Goal: Task Accomplishment & Management: Use online tool/utility

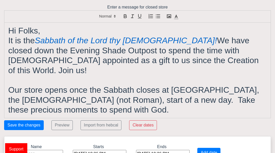
click at [175, 60] on h1 "It is the Sabbath of the Lord thy [DEMOGRAPHIC_DATA]! We have closed down the E…" at bounding box center [137, 56] width 259 height 40
click at [24, 42] on h1 "It is the Sabbath of the Lord thy [DEMOGRAPHIC_DATA]! We have closed down the E…" at bounding box center [137, 56] width 259 height 40
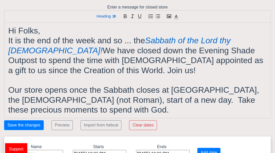
click at [50, 110] on h1 "Our store opens once the Sabbath closes at [GEOGRAPHIC_DATA], the [DEMOGRAPHIC_…" at bounding box center [137, 100] width 259 height 30
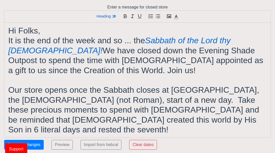
click at [261, 110] on h1 "Our store opens once the Sabbath closes at [GEOGRAPHIC_DATA], the [DEMOGRAPHIC_…" at bounding box center [137, 109] width 259 height 49
click at [147, 120] on h1 "Our store opens once the Sabbath closes at [GEOGRAPHIC_DATA], the [DEMOGRAPHIC_…" at bounding box center [137, 109] width 259 height 49
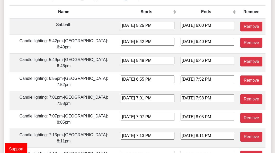
scroll to position [182, 0]
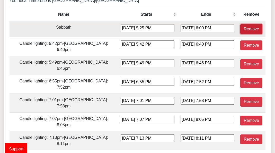
click at [241, 24] on button "Remove" at bounding box center [252, 29] width 22 height 10
type input "[DATE] 5:42 PM"
type input "[DATE] 6:40 PM"
type input "[DATE] 5:49 PM"
type input "[DATE] 6:46 PM"
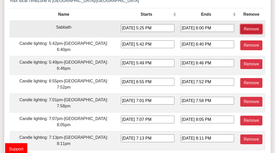
type input "[DATE] 6:55 PM"
type input "[DATE] 7:52 PM"
type input "[DATE] 7:01 PM"
type input "[DATE] 7:58 PM"
type input "[DATE] 7:07 PM"
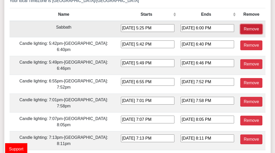
type input "[DATE] 8:05 PM"
type input "[DATE] 7:13 PM"
type input "[DATE] 8:11 PM"
type input "[DATE] 7:19 PM"
type input "[DATE] 8:17 PM"
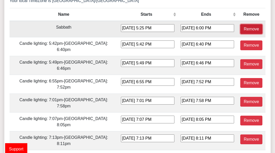
type input "[DATE] 7:25 PM"
type input "[DATE] 8:24 PM"
type input "[DATE] 7:31 PM"
type input "[DATE] 8:31 PM"
type input "[DATE] 7:37 PM"
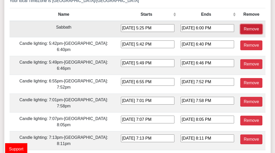
type input "[DATE] 8:38 PM"
type input "[DATE] 7:43 PM"
type input "[DATE] 8:45 PM"
type input "[DATE] 7:49 PM"
type input "[DATE] 8:51 PM"
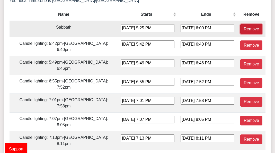
type input "[DATE] 7:54 PM"
type input "[DATE] 8:57 PM"
type input "[DATE] 7:59 PM"
type input "[DATE] 9:03 PM"
type input "[DATE] 8:03 PM"
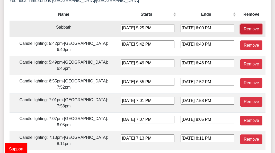
type input "[DATE] 9:08 PM"
type input "[DATE] 8:06 PM"
type input "[DATE] 9:11 PM"
type input "[DATE] 8:09 PM"
type input "[DATE] 9:13 PM"
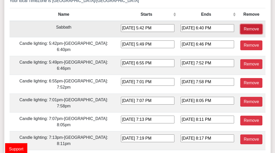
type input "[DATE] 8:09 PM"
type input "[DATE] 9:14 PM"
type input "[DATE] 8:09 PM"
type input "[DATE] 9:12 PM"
type input "[DATE] 8:07 PM"
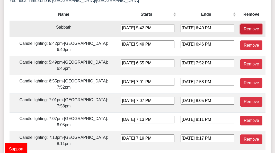
type input "[DATE] 9:10 PM"
type input "[DATE] 8:04 PM"
type input "[DATE] 9:05 PM"
type input "[DATE] 7:59 PM"
type input "[DATE] 9:00 PM"
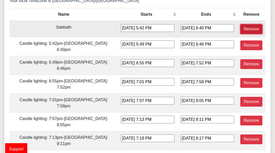
type input "[DATE] 7:53 PM"
type input "[DATE] 8:53 PM"
type input "[DATE] 7:46 PM"
type input "[DATE] 8:45 PM"
type input "[DATE] 7:38 PM"
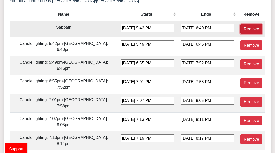
type input "[DATE] 8:36 PM"
type input "[DATE] 7:29 PM"
type input "[DATE] 8:26 PM"
type input "[DATE] 7:19 PM"
type input "[DATE] 8:16 PM"
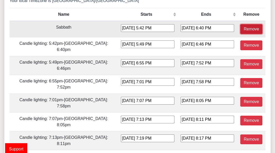
type input "[DATE] 7:09 PM"
type input "[DATE] 8:05 PM"
type input "[DATE] 6:59 PM"
type input "[DATE] 7:55 PM"
type input "[DATE] 6:49 PM"
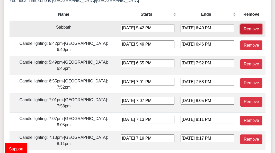
type input "[DATE] 7:44 PM"
type input "[DATE] 6:38 PM"
type input "[DATE] 7:33 PM"
type input "[DATE] 6:28 PM"
type input "[DATE] 7:23 PM"
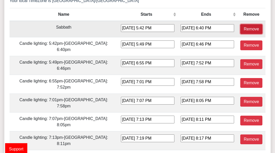
type input "[DATE] 6:18 PM"
type input "[DATE] 7:13 PM"
type input "[DATE] 6:09 PM"
type input "[DATE] 7:04 PM"
type input "[DATE] 6:00 PM"
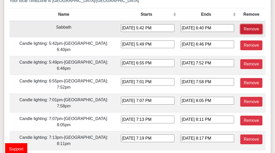
type input "[DATE] 6:56 PM"
type input "[DATE] 5:52 PM"
type input "[DATE] 6:49 PM"
type input "[DATE] 4:46 PM"
type input "[DATE] 5:43 PM"
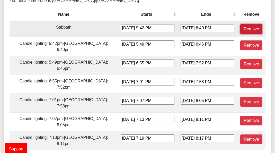
type input "[DATE] 4:40 PM"
type input "[DATE] 5:39 PM"
type input "[DATE] 4:36 PM"
type input "[DATE] 5:35 PM"
type input "[DATE] 4:34 PM"
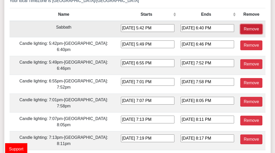
type input "[DATE] 5:34 PM"
type input "[DATE] 4:33 PM"
type input "[DATE] 5:33 PM"
type input "[DATE] 4:34 PM"
type input "[DATE] 5:35 PM"
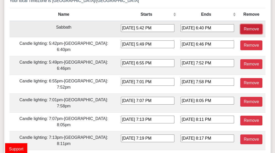
type input "[DATE] 4:36 PM"
type input "[DATE] 5:37 PM"
type input "[DATE] 4:40 PM"
type input "[DATE] 5:41 PM"
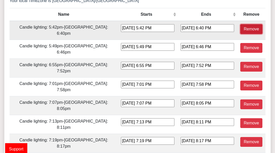
click at [241, 24] on button "Remove" at bounding box center [252, 29] width 22 height 10
type input "[DATE] 5:49 PM"
type input "[DATE] 6:46 PM"
type input "[DATE] 6:55 PM"
type input "[DATE] 7:52 PM"
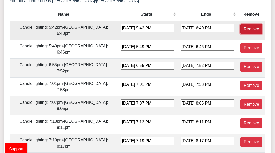
type input "[DATE] 7:01 PM"
type input "[DATE] 7:58 PM"
type input "[DATE] 7:07 PM"
type input "[DATE] 8:05 PM"
type input "[DATE] 7:13 PM"
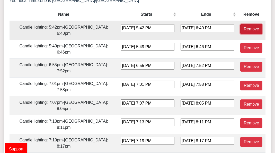
type input "[DATE] 8:11 PM"
type input "[DATE] 7:19 PM"
type input "[DATE] 8:17 PM"
type input "[DATE] 7:25 PM"
type input "[DATE] 8:24 PM"
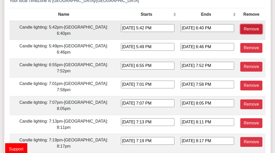
type input "[DATE] 7:31 PM"
type input "[DATE] 8:31 PM"
type input "[DATE] 7:37 PM"
type input "[DATE] 8:38 PM"
type input "[DATE] 7:43 PM"
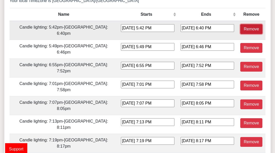
type input "[DATE] 8:45 PM"
type input "[DATE] 7:49 PM"
type input "[DATE] 8:51 PM"
type input "[DATE] 7:54 PM"
type input "[DATE] 8:57 PM"
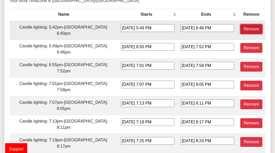
type input "[DATE] 7:59 PM"
type input "[DATE] 9:03 PM"
type input "[DATE] 8:03 PM"
type input "[DATE] 9:08 PM"
type input "[DATE] 8:06 PM"
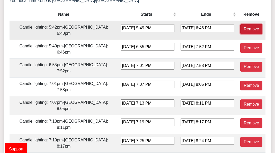
type input "[DATE] 9:11 PM"
type input "[DATE] 8:09 PM"
type input "[DATE] 9:13 PM"
type input "[DATE] 8:09 PM"
type input "[DATE] 9:14 PM"
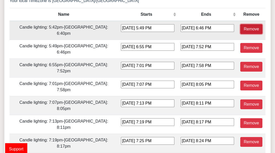
type input "[DATE] 8:09 PM"
type input "[DATE] 9:12 PM"
type input "[DATE] 8:07 PM"
type input "[DATE] 9:10 PM"
type input "[DATE] 8:04 PM"
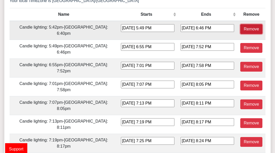
type input "[DATE] 9:05 PM"
type input "[DATE] 7:59 PM"
type input "[DATE] 9:00 PM"
type input "[DATE] 7:53 PM"
type input "[DATE] 8:53 PM"
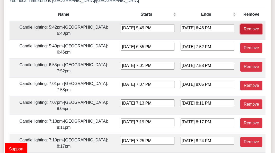
type input "[DATE] 7:46 PM"
type input "[DATE] 8:45 PM"
type input "[DATE] 7:38 PM"
type input "[DATE] 8:36 PM"
type input "[DATE] 7:29 PM"
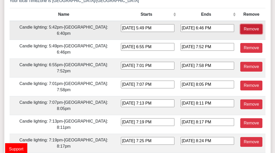
type input "[DATE] 8:26 PM"
type input "[DATE] 7:19 PM"
type input "[DATE] 8:16 PM"
type input "[DATE] 7:09 PM"
type input "[DATE] 8:05 PM"
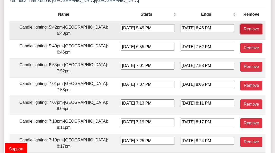
type input "[DATE] 6:59 PM"
type input "[DATE] 7:55 PM"
type input "[DATE] 6:49 PM"
type input "[DATE] 7:44 PM"
type input "[DATE] 6:38 PM"
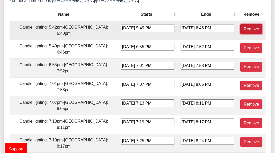
type input "[DATE] 7:33 PM"
type input "[DATE] 6:28 PM"
type input "[DATE] 7:23 PM"
type input "[DATE] 6:18 PM"
type input "[DATE] 7:13 PM"
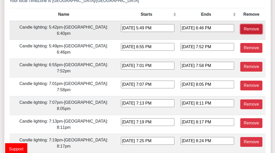
type input "[DATE] 6:09 PM"
type input "[DATE] 7:04 PM"
type input "[DATE] 6:00 PM"
type input "[DATE] 6:56 PM"
type input "[DATE] 5:52 PM"
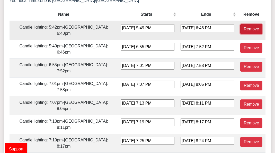
type input "[DATE] 6:49 PM"
type input "[DATE] 4:46 PM"
type input "[DATE] 5:43 PM"
type input "[DATE] 4:40 PM"
type input "[DATE] 5:39 PM"
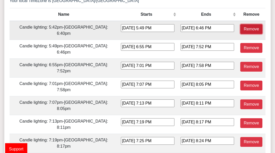
type input "[DATE] 4:36 PM"
type input "[DATE] 5:35 PM"
type input "[DATE] 4:34 PM"
type input "[DATE] 5:34 PM"
type input "[DATE] 4:33 PM"
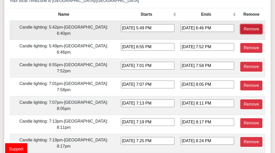
type input "[DATE] 5:33 PM"
type input "[DATE] 4:34 PM"
type input "[DATE] 5:35 PM"
type input "[DATE] 4:36 PM"
type input "[DATE] 5:37 PM"
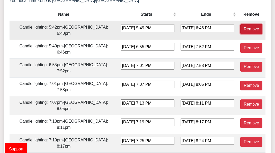
type input "[DATE] 4:40 PM"
type input "[DATE] 5:41 PM"
click at [241, 24] on button "Remove" at bounding box center [252, 29] width 22 height 10
type input "[DATE] 6:55 PM"
type input "[DATE] 7:52 PM"
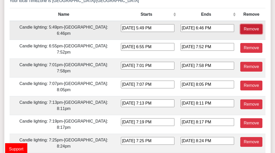
type input "[DATE] 7:01 PM"
type input "[DATE] 7:58 PM"
type input "[DATE] 7:07 PM"
type input "[DATE] 8:05 PM"
type input "[DATE] 7:13 PM"
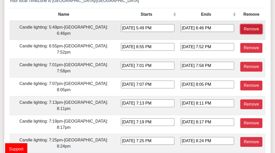
type input "[DATE] 8:11 PM"
type input "[DATE] 7:19 PM"
type input "[DATE] 8:17 PM"
type input "[DATE] 7:25 PM"
type input "[DATE] 8:24 PM"
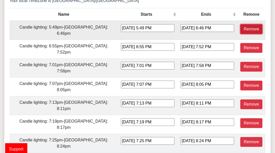
type input "[DATE] 7:31 PM"
type input "[DATE] 8:31 PM"
type input "[DATE] 7:37 PM"
type input "[DATE] 8:38 PM"
type input "[DATE] 7:43 PM"
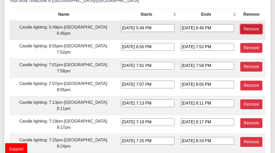
type input "[DATE] 8:45 PM"
type input "[DATE] 7:49 PM"
type input "[DATE] 8:51 PM"
type input "[DATE] 7:54 PM"
type input "[DATE] 8:57 PM"
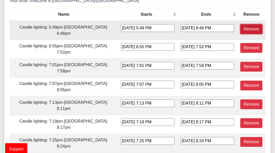
type input "[DATE] 7:59 PM"
type input "[DATE] 9:03 PM"
type input "[DATE] 8:03 PM"
click at [241, 24] on button "Remove" at bounding box center [252, 29] width 22 height 10
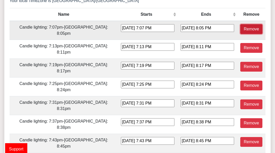
click at [241, 24] on button "Remove" at bounding box center [252, 29] width 22 height 10
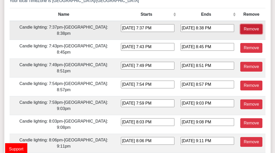
click at [241, 24] on button "Remove" at bounding box center [252, 29] width 22 height 10
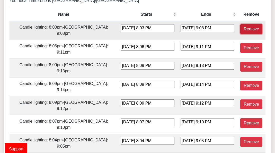
click at [241, 24] on button "Remove" at bounding box center [252, 29] width 22 height 10
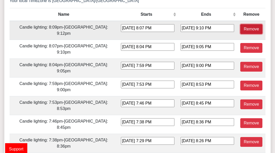
click at [241, 24] on button "Remove" at bounding box center [252, 29] width 22 height 10
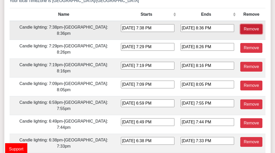
click at [241, 24] on button "Remove" at bounding box center [252, 29] width 22 height 10
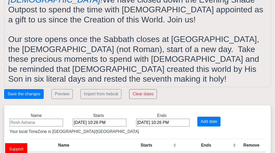
scroll to position [51, 0]
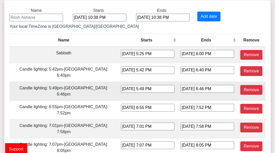
scroll to position [138, 0]
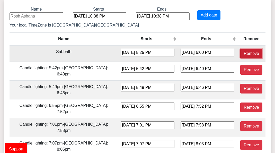
click at [241, 49] on button "Remove" at bounding box center [252, 54] width 22 height 10
type input "[DATE] 5:42 PM"
type input "[DATE] 6:40 PM"
type input "[DATE] 5:49 PM"
type input "[DATE] 6:46 PM"
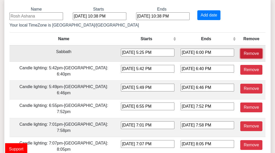
type input "[DATE] 6:55 PM"
type input "[DATE] 7:52 PM"
type input "[DATE] 7:01 PM"
type input "[DATE] 7:58 PM"
type input "[DATE] 7:07 PM"
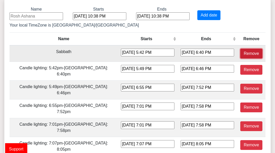
type input "[DATE] 8:05 PM"
type input "[DATE] 7:13 PM"
type input "[DATE] 8:11 PM"
type input "[DATE] 7:19 PM"
type input "[DATE] 8:17 PM"
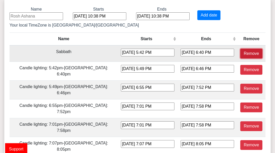
type input "[DATE] 7:25 PM"
type input "[DATE] 8:24 PM"
type input "[DATE] 7:31 PM"
type input "[DATE] 8:31 PM"
type input "[DATE] 7:37 PM"
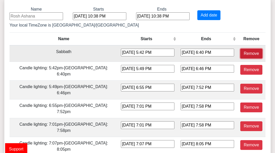
type input "[DATE] 8:38 PM"
type input "[DATE] 7:43 PM"
type input "[DATE] 8:45 PM"
type input "[DATE] 7:49 PM"
type input "[DATE] 8:51 PM"
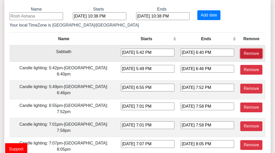
type input "[DATE] 7:54 PM"
type input "[DATE] 8:57 PM"
type input "[DATE] 7:59 PM"
type input "[DATE] 9:03 PM"
type input "[DATE] 8:03 PM"
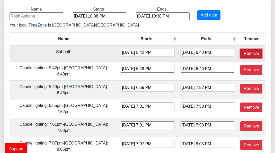
type input "[DATE] 9:08 PM"
type input "[DATE] 8:06 PM"
type input "[DATE] 9:11 PM"
type input "[DATE] 8:09 PM"
type input "[DATE] 9:13 PM"
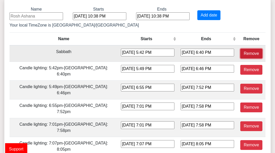
type input "[DATE] 8:09 PM"
type input "[DATE] 9:14 PM"
type input "[DATE] 8:09 PM"
type input "[DATE] 9:12 PM"
type input "[DATE] 8:07 PM"
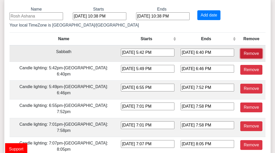
type input "[DATE] 9:10 PM"
type input "[DATE] 8:04 PM"
type input "[DATE] 9:05 PM"
type input "[DATE] 7:59 PM"
type input "[DATE] 9:00 PM"
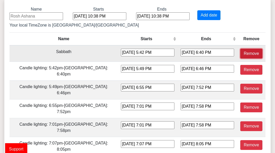
type input "[DATE] 7:53 PM"
type input "[DATE] 8:53 PM"
type input "[DATE] 7:46 PM"
type input "[DATE] 8:45 PM"
type input "[DATE] 7:38 PM"
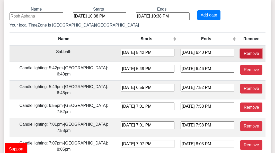
type input "[DATE] 8:36 PM"
type input "[DATE] 7:29 PM"
type input "[DATE] 8:26 PM"
type input "[DATE] 7:19 PM"
type input "[DATE] 8:16 PM"
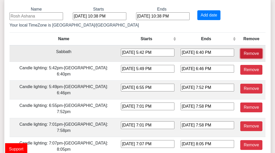
type input "[DATE] 7:09 PM"
type input "[DATE] 8:05 PM"
type input "[DATE] 6:59 PM"
type input "[DATE] 7:55 PM"
type input "[DATE] 6:49 PM"
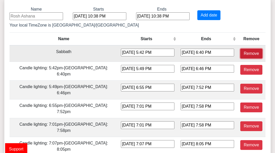
type input "[DATE] 7:44 PM"
type input "[DATE] 6:38 PM"
type input "[DATE] 7:33 PM"
type input "[DATE] 6:28 PM"
type input "[DATE] 7:23 PM"
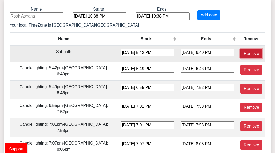
type input "[DATE] 6:18 PM"
type input "[DATE] 7:13 PM"
type input "[DATE] 6:09 PM"
type input "[DATE] 7:04 PM"
type input "[DATE] 6:00 PM"
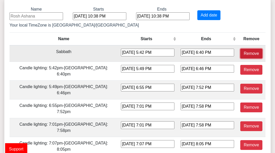
type input "[DATE] 6:56 PM"
type input "[DATE] 5:52 PM"
type input "[DATE] 6:49 PM"
type input "[DATE] 4:46 PM"
type input "[DATE] 5:43 PM"
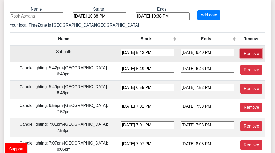
type input "[DATE] 4:40 PM"
type input "[DATE] 5:39 PM"
type input "[DATE] 4:36 PM"
type input "[DATE] 5:35 PM"
type input "[DATE] 4:34 PM"
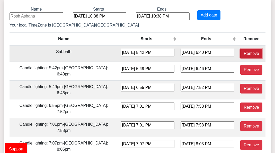
type input "[DATE] 5:34 PM"
type input "[DATE] 4:33 PM"
type input "[DATE] 5:33 PM"
type input "[DATE] 4:34 PM"
type input "[DATE] 5:35 PM"
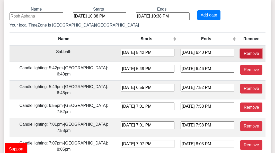
type input "[DATE] 4:36 PM"
type input "[DATE] 5:37 PM"
type input "[DATE] 4:40 PM"
type input "[DATE] 5:41 PM"
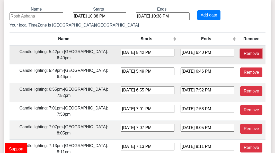
click at [241, 49] on button "Remove" at bounding box center [252, 54] width 22 height 10
type input "[DATE] 5:49 PM"
type input "[DATE] 6:46 PM"
type input "[DATE] 6:55 PM"
type input "[DATE] 7:52 PM"
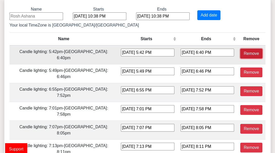
type input "[DATE] 7:01 PM"
type input "[DATE] 7:58 PM"
type input "[DATE] 7:07 PM"
type input "[DATE] 8:05 PM"
type input "[DATE] 7:13 PM"
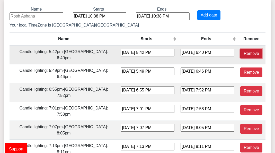
type input "[DATE] 8:11 PM"
type input "[DATE] 7:19 PM"
type input "[DATE] 8:17 PM"
type input "[DATE] 7:25 PM"
type input "[DATE] 8:24 PM"
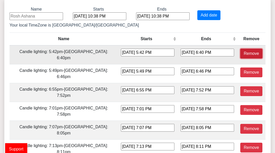
type input "[DATE] 7:31 PM"
type input "[DATE] 8:31 PM"
type input "[DATE] 7:37 PM"
type input "[DATE] 8:38 PM"
type input "[DATE] 7:43 PM"
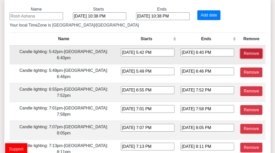
type input "[DATE] 8:45 PM"
type input "[DATE] 7:49 PM"
type input "[DATE] 8:51 PM"
type input "[DATE] 7:54 PM"
type input "[DATE] 8:57 PM"
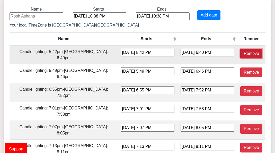
type input "[DATE] 7:59 PM"
type input "[DATE] 9:03 PM"
type input "[DATE] 8:03 PM"
type input "[DATE] 9:08 PM"
type input "[DATE] 8:06 PM"
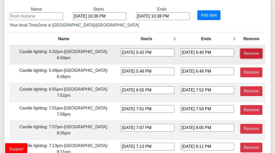
type input "[DATE] 9:11 PM"
type input "[DATE] 8:09 PM"
type input "[DATE] 9:13 PM"
type input "[DATE] 8:09 PM"
type input "[DATE] 9:14 PM"
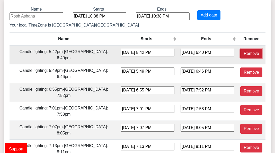
type input "[DATE] 8:09 PM"
type input "[DATE] 9:12 PM"
type input "[DATE] 8:07 PM"
type input "[DATE] 9:10 PM"
type input "[DATE] 8:04 PM"
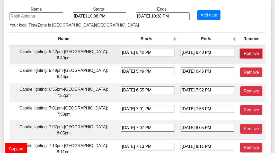
type input "[DATE] 9:05 PM"
type input "[DATE] 7:59 PM"
type input "[DATE] 9:00 PM"
type input "[DATE] 7:53 PM"
type input "[DATE] 8:53 PM"
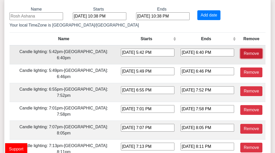
type input "[DATE] 7:46 PM"
type input "[DATE] 8:45 PM"
type input "[DATE] 7:38 PM"
type input "[DATE] 8:36 PM"
type input "[DATE] 7:29 PM"
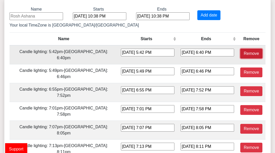
type input "[DATE] 8:26 PM"
type input "[DATE] 7:19 PM"
type input "[DATE] 8:16 PM"
type input "[DATE] 7:09 PM"
type input "[DATE] 8:05 PM"
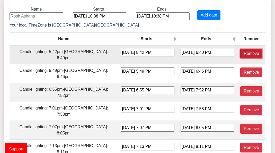
type input "[DATE] 6:59 PM"
type input "[DATE] 7:55 PM"
type input "[DATE] 6:49 PM"
type input "[DATE] 7:44 PM"
type input "[DATE] 6:38 PM"
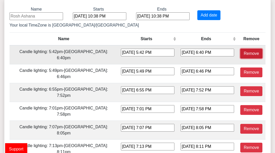
type input "[DATE] 7:33 PM"
type input "[DATE] 6:28 PM"
type input "[DATE] 7:23 PM"
type input "[DATE] 6:18 PM"
type input "[DATE] 7:13 PM"
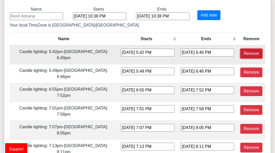
type input "[DATE] 6:09 PM"
type input "[DATE] 7:04 PM"
type input "[DATE] 6:00 PM"
type input "[DATE] 6:56 PM"
type input "[DATE] 5:52 PM"
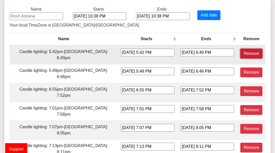
type input "[DATE] 6:49 PM"
type input "[DATE] 4:46 PM"
type input "[DATE] 5:43 PM"
type input "[DATE] 4:40 PM"
type input "[DATE] 5:39 PM"
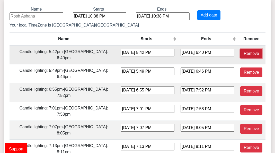
type input "[DATE] 4:36 PM"
type input "[DATE] 5:35 PM"
type input "[DATE] 4:34 PM"
type input "[DATE] 5:34 PM"
type input "[DATE] 4:33 PM"
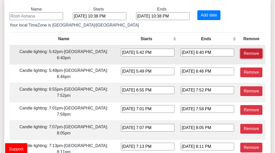
type input "[DATE] 5:33 PM"
type input "[DATE] 4:34 PM"
type input "[DATE] 5:35 PM"
type input "[DATE] 4:36 PM"
type input "[DATE] 5:37 PM"
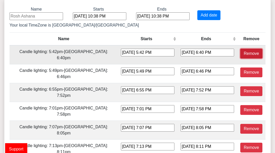
type input "[DATE] 4:40 PM"
type input "[DATE] 5:41 PM"
click at [241, 49] on button "Remove" at bounding box center [252, 54] width 22 height 10
type input "[DATE] 6:55 PM"
type input "[DATE] 7:52 PM"
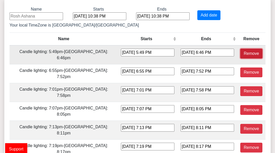
type input "[DATE] 7:01 PM"
type input "[DATE] 7:58 PM"
type input "[DATE] 7:07 PM"
type input "[DATE] 8:05 PM"
type input "[DATE] 7:13 PM"
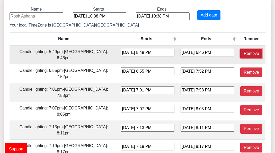
type input "[DATE] 8:11 PM"
type input "[DATE] 7:19 PM"
type input "[DATE] 8:17 PM"
type input "[DATE] 7:25 PM"
type input "[DATE] 8:24 PM"
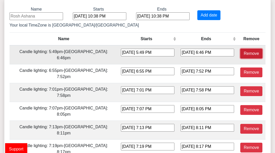
type input "[DATE] 7:31 PM"
type input "[DATE] 8:31 PM"
type input "[DATE] 7:37 PM"
type input "[DATE] 8:38 PM"
type input "[DATE] 7:43 PM"
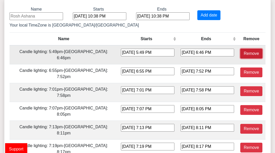
type input "[DATE] 8:45 PM"
type input "[DATE] 7:49 PM"
type input "[DATE] 8:51 PM"
type input "[DATE] 7:54 PM"
type input "[DATE] 8:57 PM"
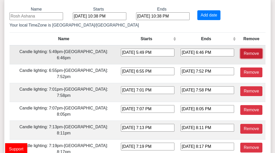
type input "[DATE] 7:59 PM"
type input "[DATE] 9:03 PM"
type input "[DATE] 8:03 PM"
type input "[DATE] 9:08 PM"
click at [241, 49] on button "Remove" at bounding box center [252, 54] width 22 height 10
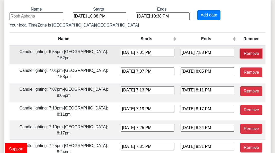
click at [241, 49] on button "Remove" at bounding box center [252, 54] width 22 height 10
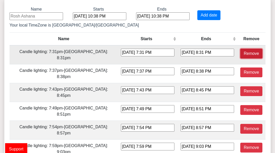
click at [241, 49] on button "Remove" at bounding box center [252, 54] width 22 height 10
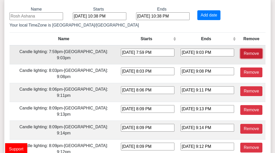
click at [241, 49] on button "Remove" at bounding box center [252, 54] width 22 height 10
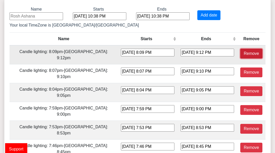
click at [241, 49] on button "Remove" at bounding box center [252, 54] width 22 height 10
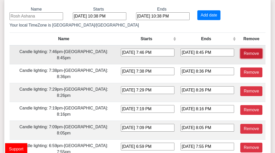
click at [241, 49] on button "Remove" at bounding box center [252, 54] width 22 height 10
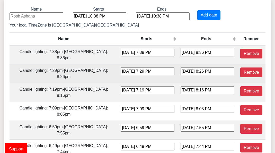
click at [20, 64] on td "Candle lighting: 7:29pm-[GEOGRAPHIC_DATA]: 8:26pm" at bounding box center [64, 73] width 108 height 19
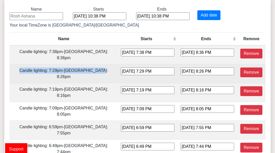
drag, startPoint x: 20, startPoint y: 57, endPoint x: 88, endPoint y: 57, distance: 68.3
click at [88, 64] on td "Candle lighting: 7:29pm-[GEOGRAPHIC_DATA]: 8:26pm" at bounding box center [64, 73] width 108 height 19
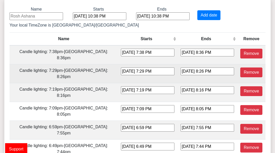
click at [118, 64] on td "[DATE] 7:29 PM" at bounding box center [148, 73] width 60 height 19
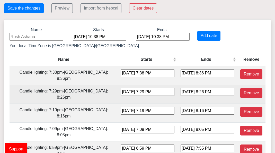
scroll to position [114, 0]
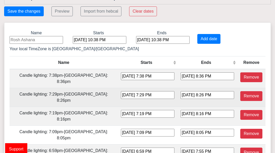
click at [88, 88] on td "Candle lighting: 7:29pm-[GEOGRAPHIC_DATA]: 8:26pm" at bounding box center [64, 97] width 108 height 19
click at [52, 88] on td "Candle lighting: 7:29pm-[GEOGRAPHIC_DATA]: 8:26pm" at bounding box center [64, 97] width 108 height 19
click at [61, 88] on td "Candle lighting: 7:29pm-[GEOGRAPHIC_DATA]: 8:26pm" at bounding box center [64, 97] width 108 height 19
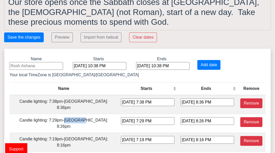
scroll to position [86, 0]
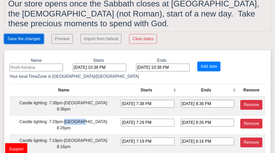
click at [39, 34] on button "Save the changes" at bounding box center [24, 39] width 40 height 10
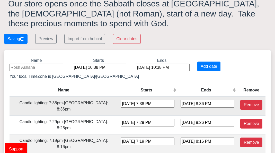
click at [56, 97] on td "Candle lighting: 7:38pm-[GEOGRAPHIC_DATA]: 8:36pm" at bounding box center [64, 106] width 108 height 19
click at [48, 34] on button "Preview" at bounding box center [45, 39] width 21 height 10
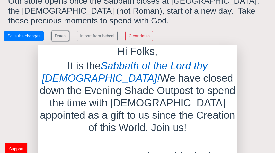
scroll to position [67, 0]
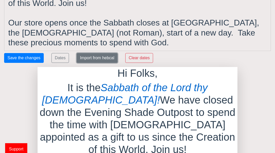
click at [109, 53] on button "Import from hebcal" at bounding box center [97, 58] width 41 height 10
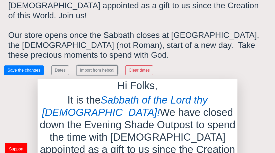
scroll to position [27, 0]
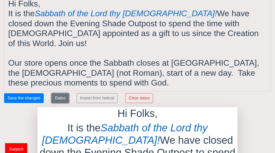
click at [60, 93] on button "Dates" at bounding box center [61, 98] width 18 height 10
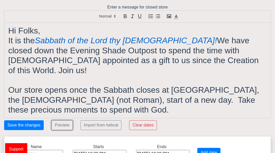
scroll to position [0, 0]
click at [123, 62] on h1 "It is the Sabbath of the Lord thy [DEMOGRAPHIC_DATA]! We have closed down the E…" at bounding box center [137, 56] width 259 height 40
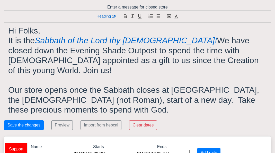
click at [46, 85] on h1 "Our store opens once the Sabbath closes at [GEOGRAPHIC_DATA], the [DEMOGRAPHIC_…" at bounding box center [137, 100] width 259 height 30
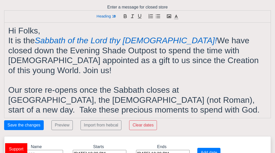
click at [162, 85] on h1 "Our store re-opens once the Sabbath closes at sundown, the biblical (not Roman)…" at bounding box center [137, 100] width 259 height 30
click at [153, 91] on h1 "Our store re-opens once the Sabbath completes at sundown, the biblical (not Rom…" at bounding box center [137, 100] width 259 height 30
click at [104, 102] on h1 "Our store re-opens once the Sabbath completes at sundown, the biblical (not Rom…" at bounding box center [137, 100] width 259 height 30
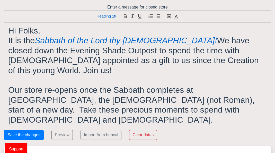
click at [69, 100] on h1 "Our store re-opens once the Sabbath completes at sundown, the biblical (not Rom…" at bounding box center [137, 105] width 259 height 40
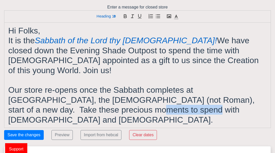
drag, startPoint x: 69, startPoint y: 100, endPoint x: 101, endPoint y: 98, distance: 32.3
click at [101, 98] on h1 "Our store re-opens once the Sabbath completes at sundown, the biblical (not Rom…" at bounding box center [137, 105] width 259 height 40
click at [124, 16] on icon "button" at bounding box center [125, 17] width 3 height 2
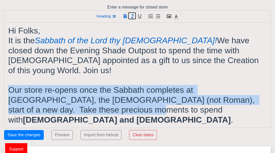
click at [131, 16] on icon "button" at bounding box center [133, 16] width 6 height 6
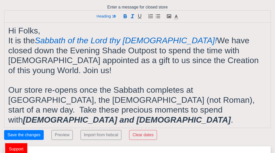
click at [126, 85] on h1 "Our store re-opens once the Sabbath completes at sundown, the biblical (not Rom…" at bounding box center [137, 105] width 259 height 40
click at [170, 14] on icon "button" at bounding box center [169, 16] width 6 height 6
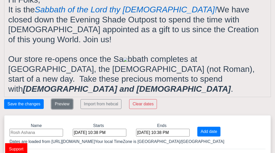
click at [63, 99] on button "Preview" at bounding box center [62, 104] width 21 height 10
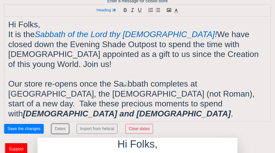
scroll to position [0, 0]
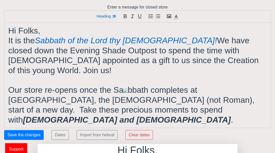
click at [127, 89] on img at bounding box center [126, 91] width 4 height 4
click at [163, 105] on div "Hi Folks, It is the Sabbath of the Lord thy God! We have closed down the Evenin…" at bounding box center [137, 75] width 267 height 105
click at [153, 58] on h1 "It is the Sabbath of the Lord thy God! We have closed down the Evening Shade Ou…" at bounding box center [137, 56] width 259 height 40
click at [148, 85] on h1 "Our store re-opens once the Sabbath completes at sundown, the biblical (not Rom…" at bounding box center [137, 105] width 259 height 40
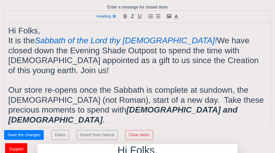
click at [258, 93] on h1 "Our store re-opens once the Sabbath is complete at sundown, the biblical (not R…" at bounding box center [137, 105] width 259 height 40
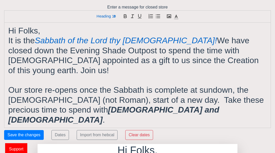
click at [188, 91] on h1 "Our store re-opens once the Sabbath is complete at sundown, the biblical (not R…" at bounding box center [137, 105] width 259 height 40
click at [227, 90] on h1 "Our store re-opens once the Sabbath is complete at sundown, the biblical (not R…" at bounding box center [137, 105] width 259 height 40
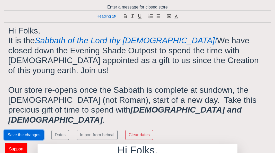
click at [29, 130] on button "Save the changes" at bounding box center [24, 135] width 40 height 10
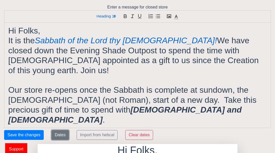
click at [61, 130] on button "Dates" at bounding box center [61, 135] width 18 height 10
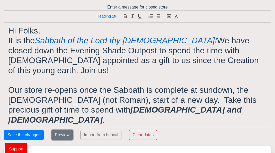
click at [61, 130] on button "Preview" at bounding box center [62, 135] width 21 height 10
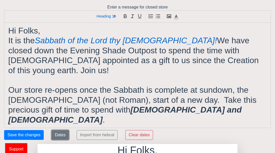
click at [61, 130] on button "Dates" at bounding box center [61, 135] width 18 height 10
